Goal: Transaction & Acquisition: Book appointment/travel/reservation

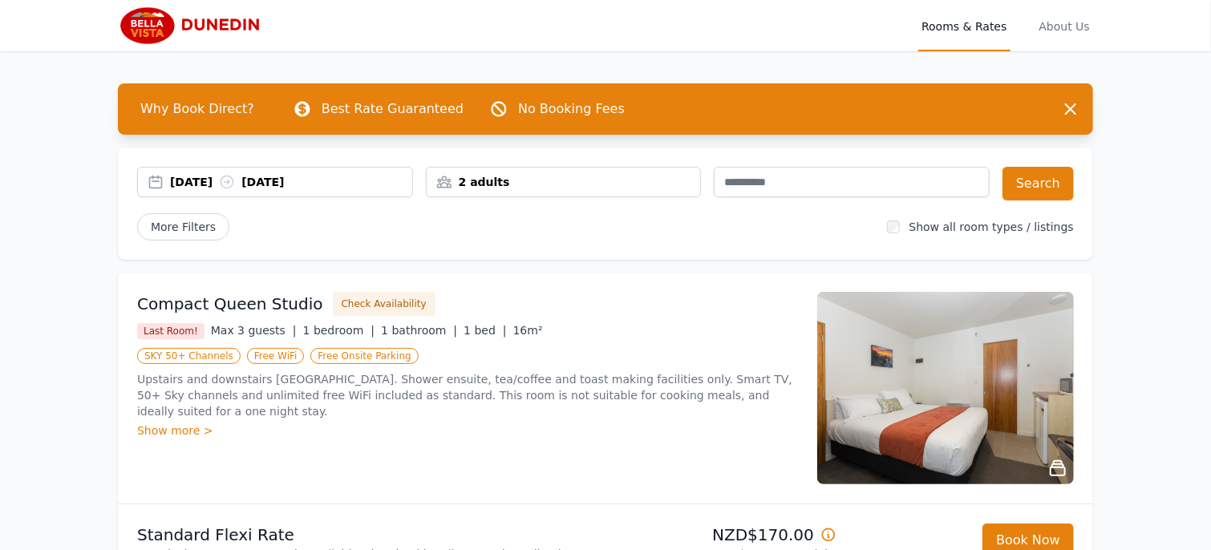
click at [349, 178] on div "[DATE] [DATE]" at bounding box center [291, 182] width 242 height 16
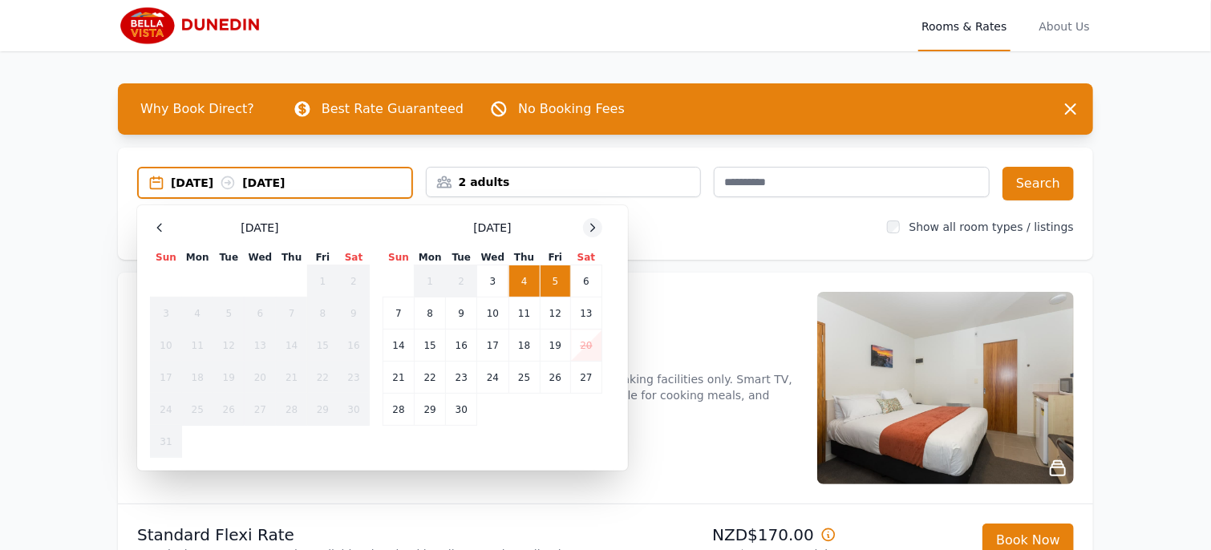
click at [590, 225] on icon at bounding box center [592, 227] width 13 height 13
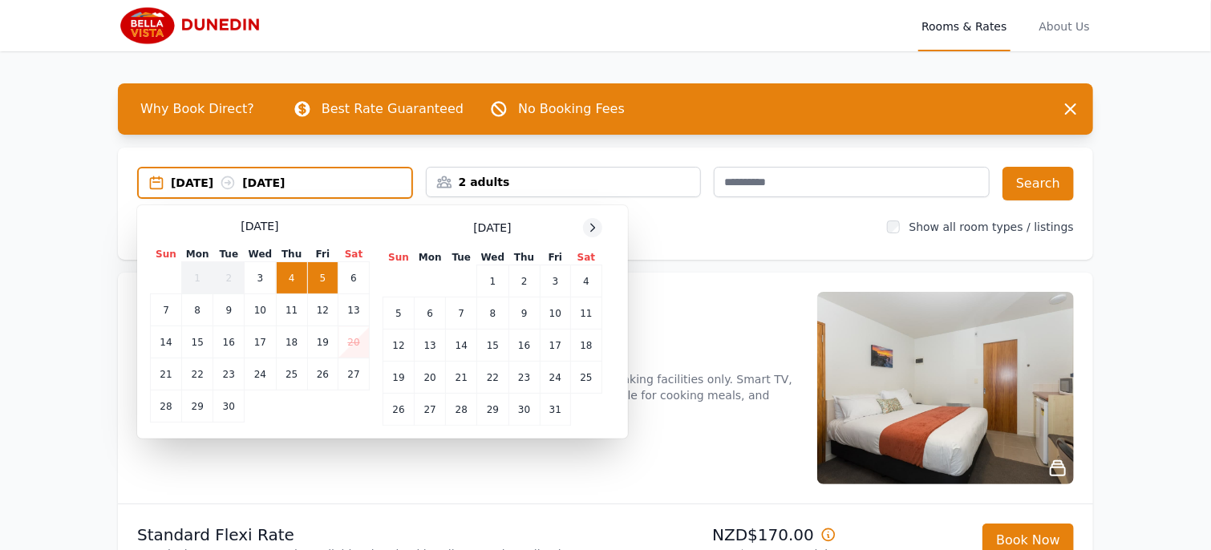
click at [590, 225] on icon at bounding box center [592, 227] width 13 height 13
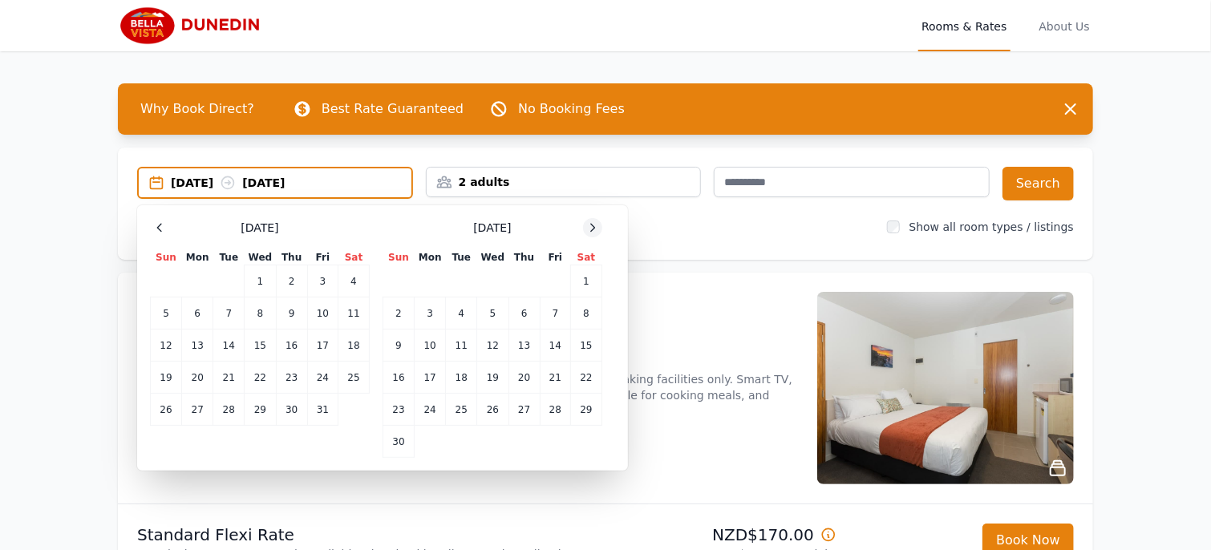
click at [590, 225] on icon at bounding box center [592, 227] width 13 height 13
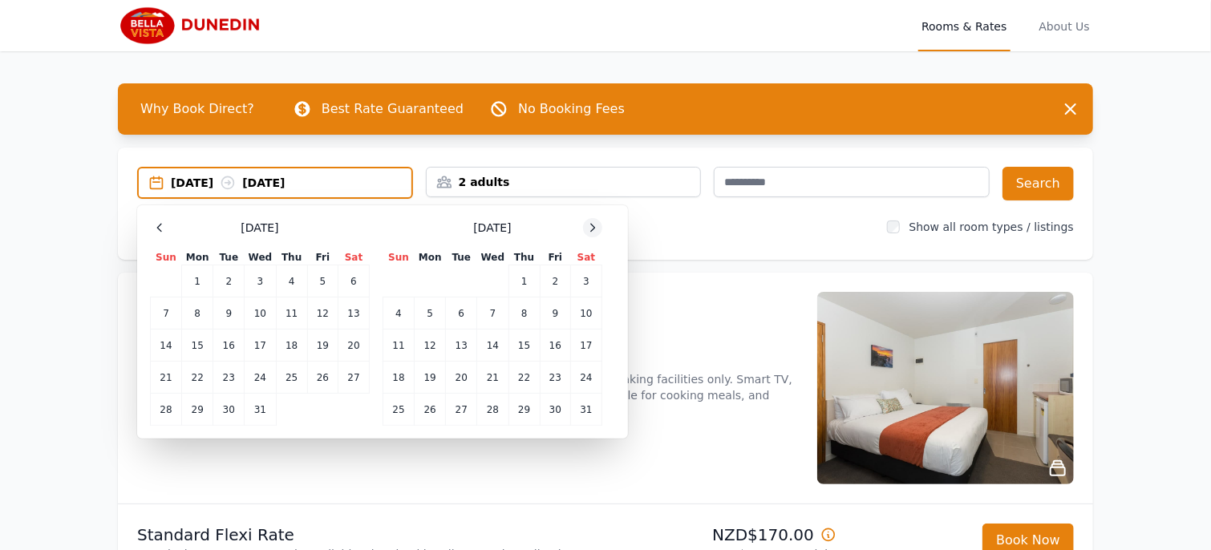
click at [590, 225] on icon at bounding box center [592, 227] width 13 height 13
click at [588, 279] on td "7" at bounding box center [586, 281] width 31 height 32
click at [427, 313] on td "9" at bounding box center [430, 314] width 31 height 32
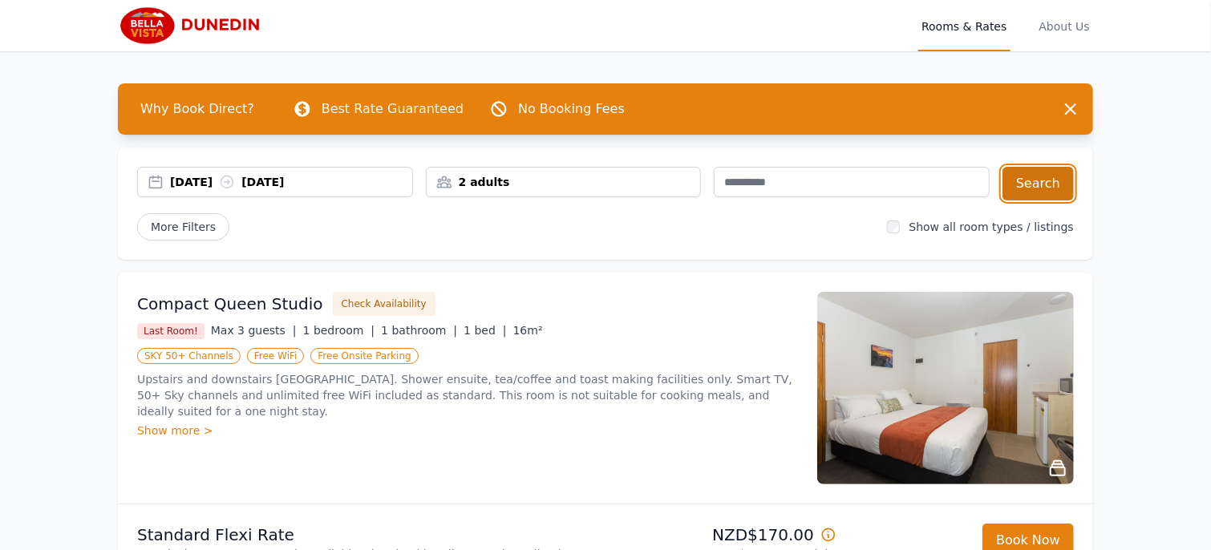
click at [1031, 181] on button "Search" at bounding box center [1037, 184] width 71 height 34
